Goal: Task Accomplishment & Management: Use online tool/utility

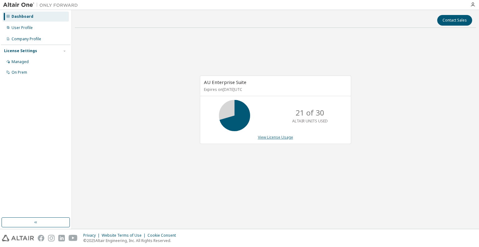
click at [282, 137] on link "View License Usage" at bounding box center [275, 136] width 35 height 5
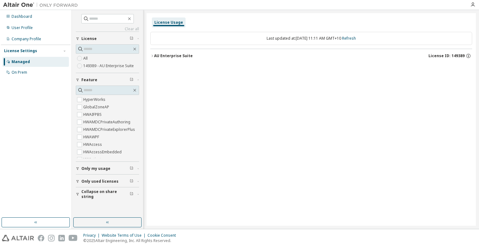
click at [181, 57] on div "AU Enterprise Suite" at bounding box center [173, 55] width 39 height 5
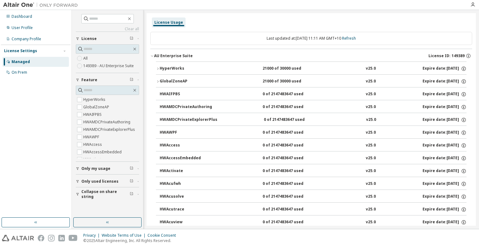
click at [175, 69] on div "HyperWorks" at bounding box center [188, 69] width 56 height 6
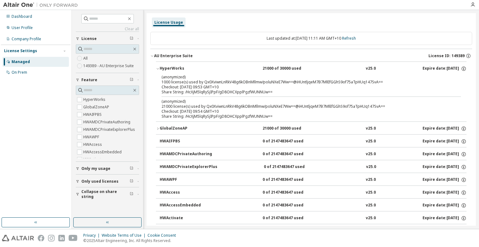
click at [179, 128] on div "GlobalZoneAP" at bounding box center [188, 129] width 56 height 6
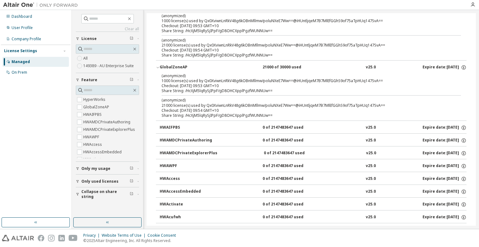
scroll to position [62, 0]
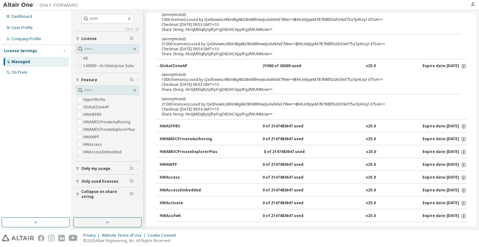
click at [171, 125] on div "HWAIFPBS" at bounding box center [188, 127] width 56 height 6
click at [190, 138] on div "HWAMDCPrivateAuthoring" at bounding box center [188, 139] width 56 height 6
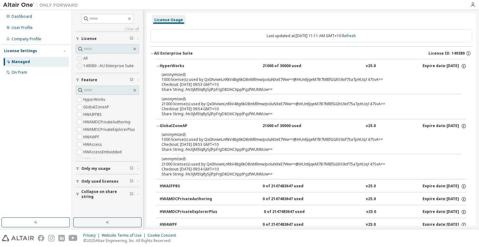
scroll to position [0, 0]
